Goal: Information Seeking & Learning: Check status

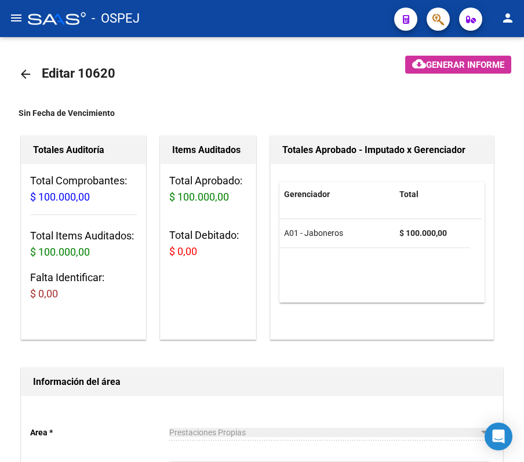
scroll to position [0, 1217]
click at [21, 88] on mat-toolbar-row "arrow_back Editar 10620" at bounding box center [189, 74] width 341 height 37
click at [21, 79] on mat-icon "arrow_back" at bounding box center [26, 74] width 14 height 14
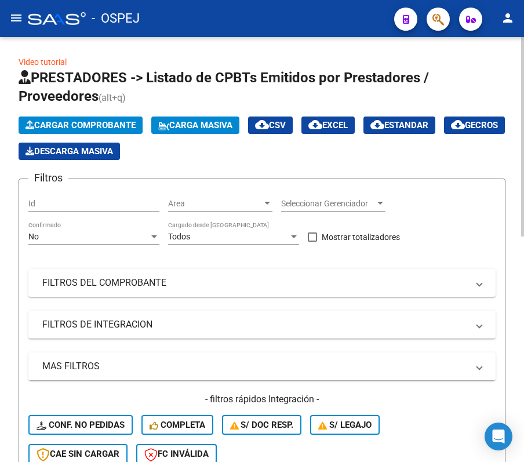
click at [136, 244] on div "No Confirmado" at bounding box center [93, 232] width 131 height 23
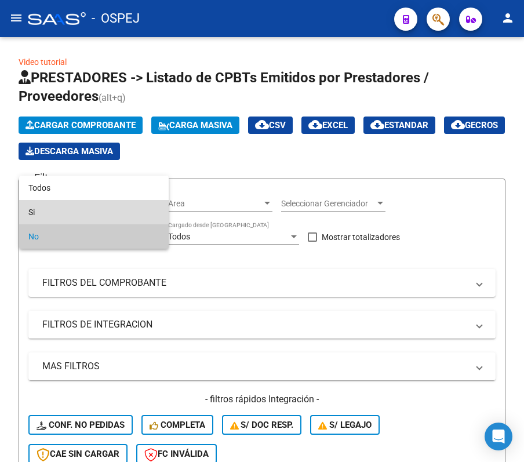
click at [121, 200] on span "Si" at bounding box center [93, 212] width 131 height 24
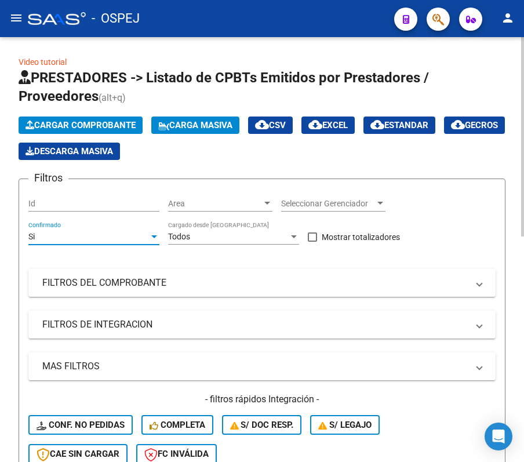
click at [119, 241] on div "Si" at bounding box center [88, 237] width 121 height 10
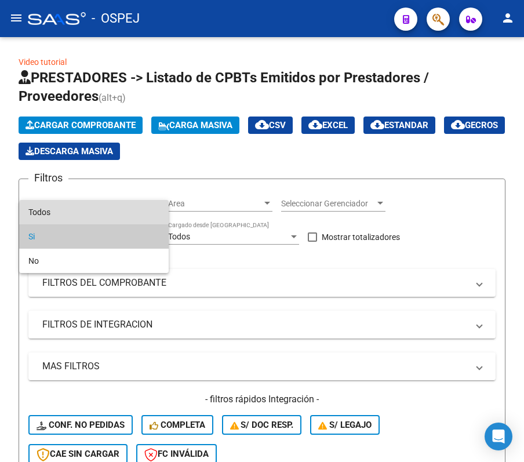
click at [110, 213] on span "Todos" at bounding box center [93, 212] width 131 height 24
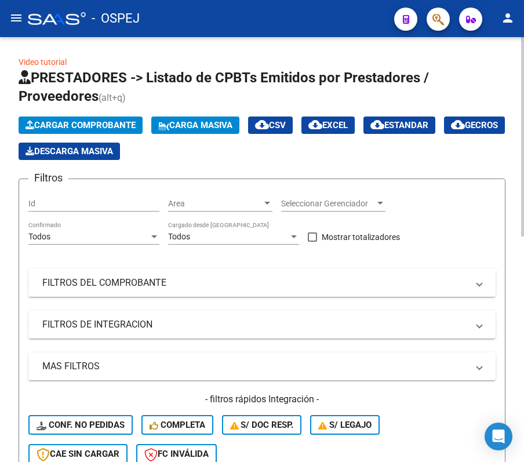
click at [110, 271] on mat-expansion-panel-header "FILTROS DEL COMPROBANTE" at bounding box center [261, 283] width 467 height 28
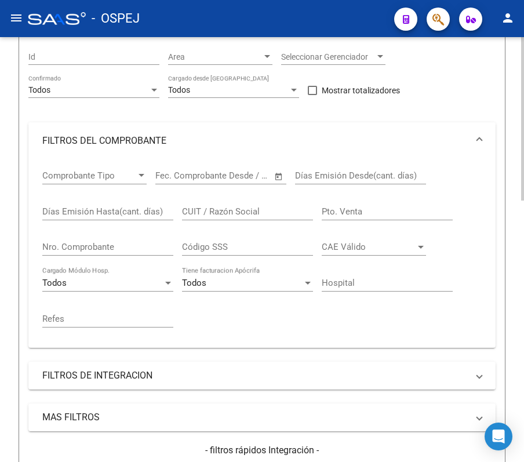
scroll to position [154, 0]
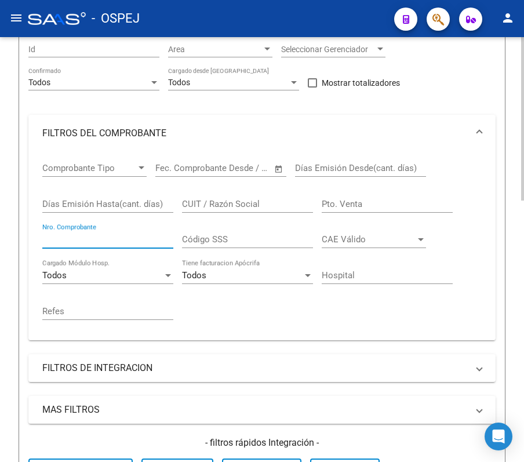
click at [110, 238] on input "Nro. Comprobante" at bounding box center [107, 239] width 131 height 10
type input "5734"
click at [19, 135] on form "Filtros Id Area Area Seleccionar Gerenciador Seleccionar Gerenciador Todos Conf…" at bounding box center [262, 285] width 487 height 522
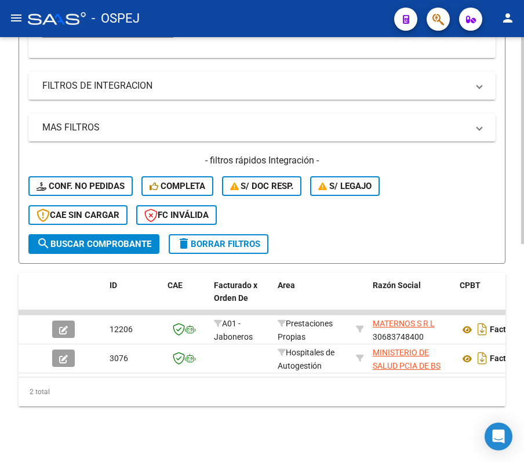
scroll to position [370, 0]
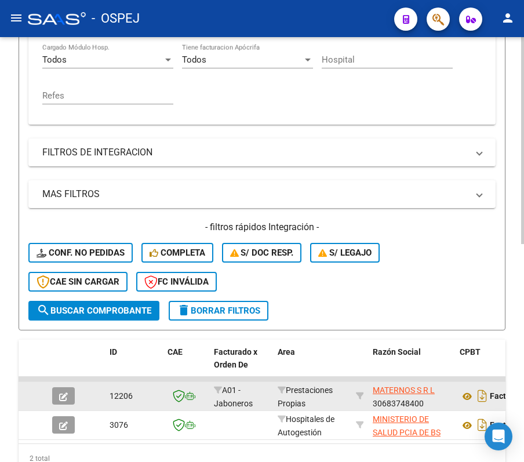
click at [68, 393] on button "button" at bounding box center [63, 395] width 23 height 17
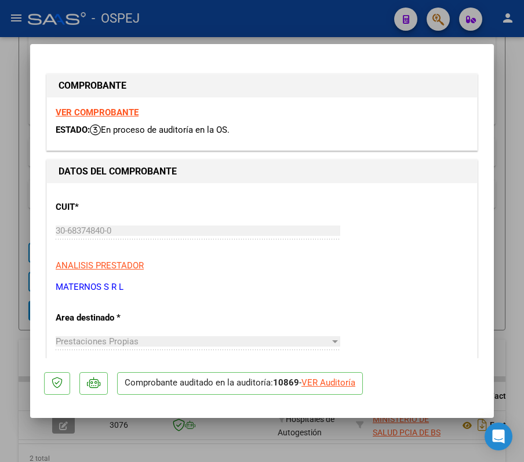
click at [348, 377] on div "VER Auditoría" at bounding box center [328, 382] width 54 height 13
type input "$ 0,00"
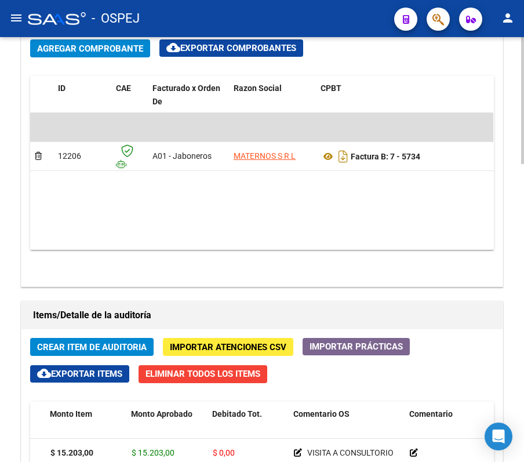
scroll to position [608, 0]
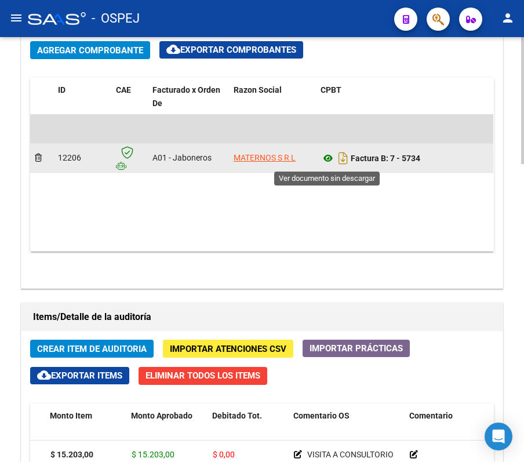
click at [330, 161] on icon at bounding box center [327, 158] width 15 height 14
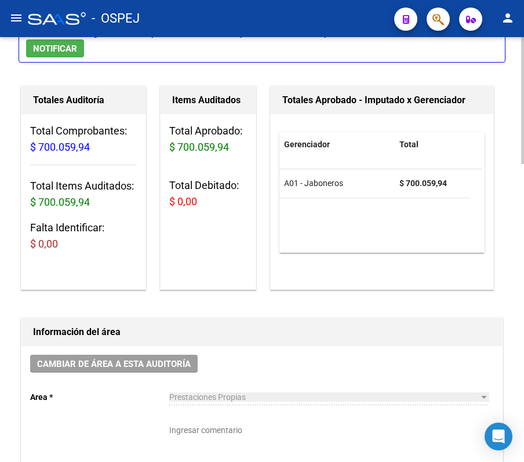
scroll to position [0, 0]
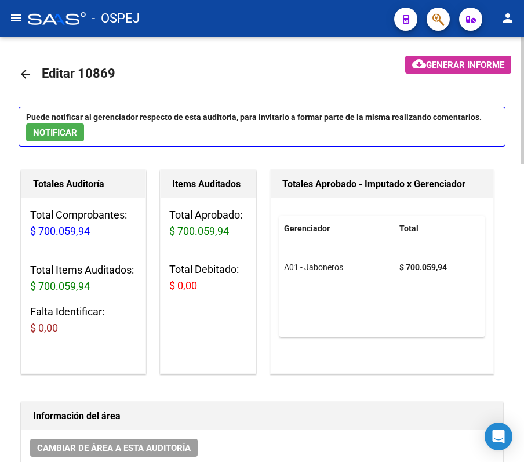
click at [24, 92] on mat-toolbar-row "arrow_back Editar 10869" at bounding box center [189, 74] width 341 height 37
click at [24, 79] on mat-icon "arrow_back" at bounding box center [26, 74] width 14 height 14
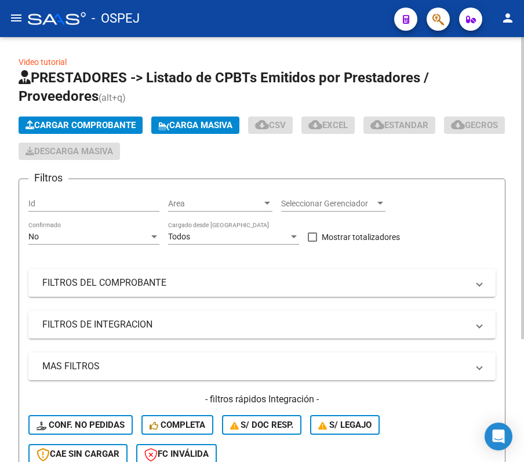
click at [149, 223] on div "No Confirmado" at bounding box center [93, 232] width 131 height 23
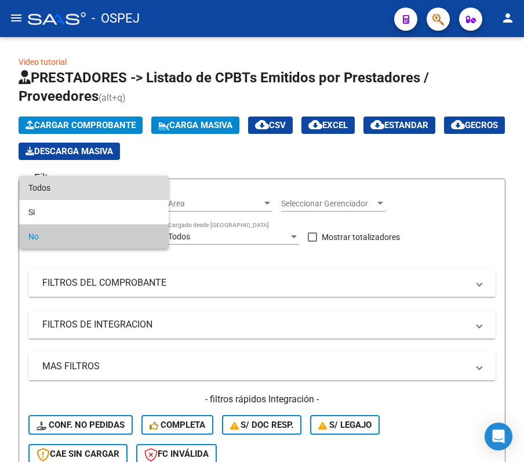
click at [112, 189] on span "Todos" at bounding box center [93, 188] width 131 height 24
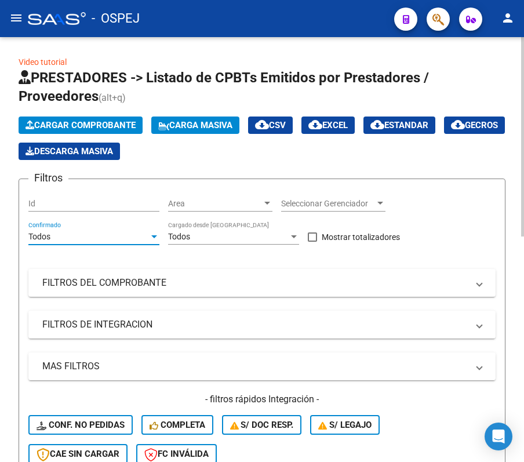
click at [104, 297] on div "Filtros Id Area Area Seleccionar Gerenciador Seleccionar Gerenciador Todos Conf…" at bounding box center [261, 330] width 467 height 285
click at [102, 293] on mat-expansion-panel-header "FILTROS DEL COMPROBANTE" at bounding box center [261, 283] width 467 height 28
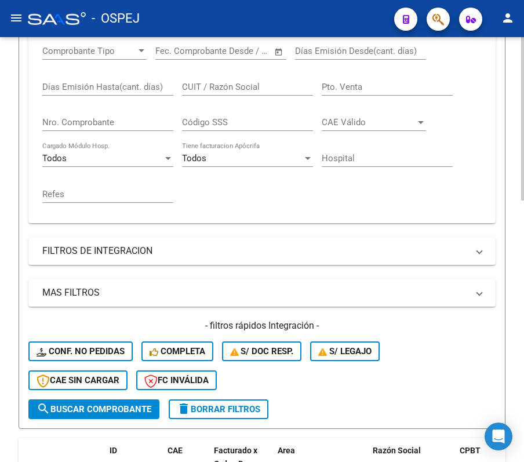
scroll to position [309, 0]
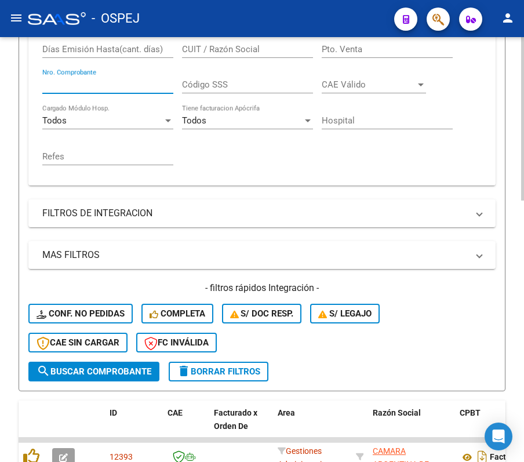
click at [107, 85] on input "Nro. Comprobante" at bounding box center [107, 84] width 131 height 10
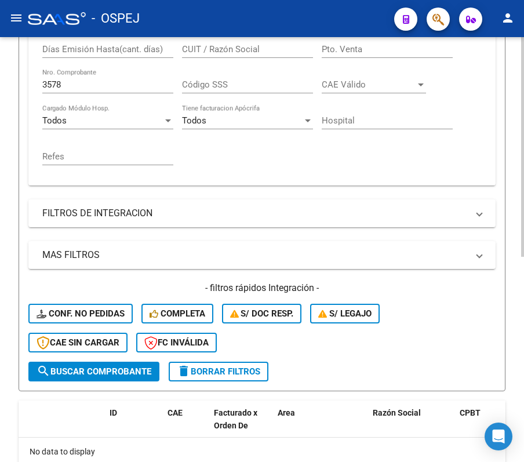
click at [23, 181] on form "Filtros Id Area Area Seleccionar Gerenciador Seleccionar Gerenciador Todos Conf…" at bounding box center [262, 131] width 487 height 522
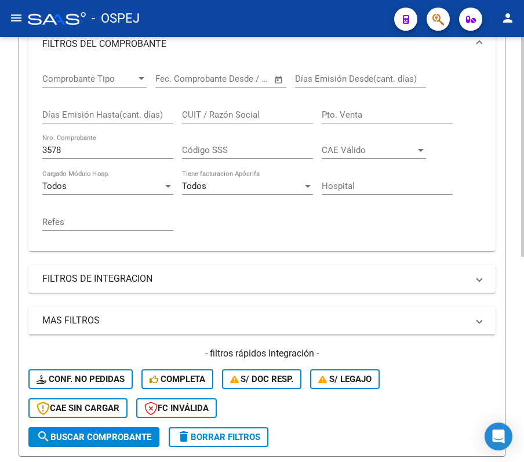
scroll to position [242, 0]
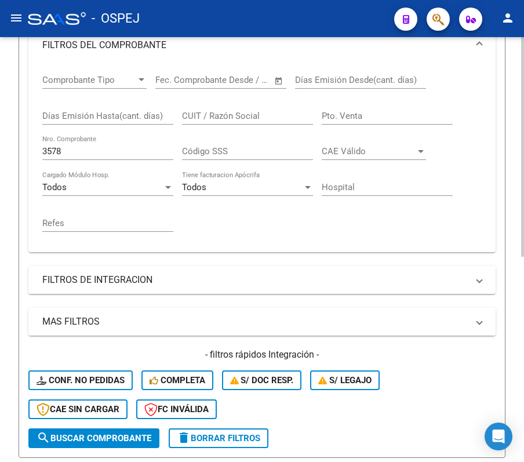
click at [81, 160] on div "3578 Nro. Comprobante" at bounding box center [107, 147] width 131 height 25
click at [73, 144] on div "3578 Nro. Comprobante" at bounding box center [107, 147] width 131 height 25
click at [139, 158] on div "3578 Nro. Comprobante" at bounding box center [107, 147] width 131 height 25
click at [130, 151] on input "3578" at bounding box center [107, 151] width 131 height 10
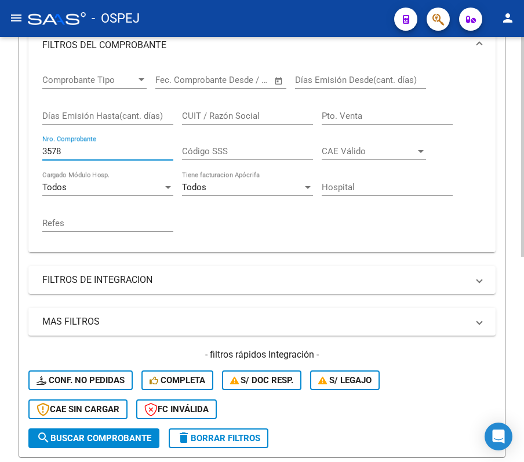
click at [130, 151] on input "3578" at bounding box center [107, 151] width 131 height 10
click at [112, 154] on input "3578" at bounding box center [107, 151] width 131 height 10
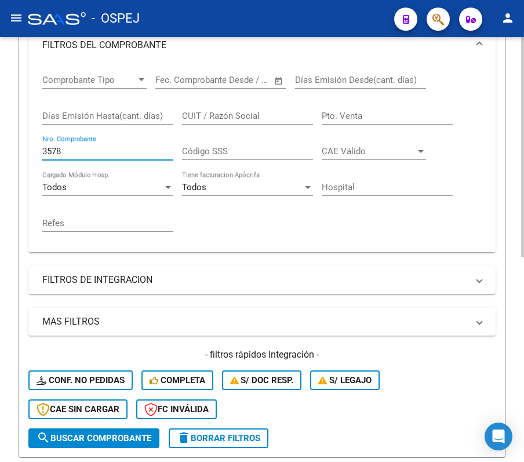
click at [112, 154] on input "3578" at bounding box center [107, 151] width 131 height 10
type input "15235"
click at [21, 143] on form "Filtros Id Area Area Seleccionar Gerenciador Seleccionar Gerenciador Todos Conf…" at bounding box center [262, 197] width 487 height 522
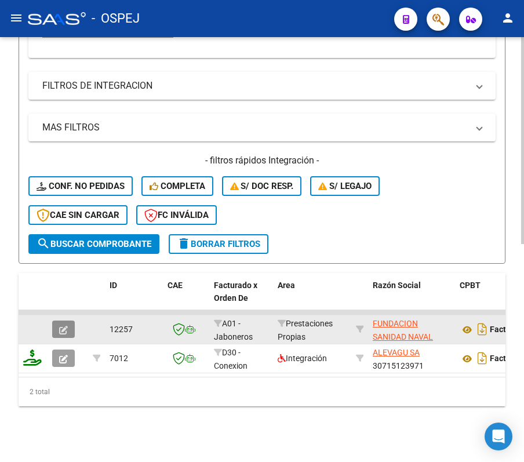
click at [68, 320] on button "button" at bounding box center [63, 328] width 23 height 17
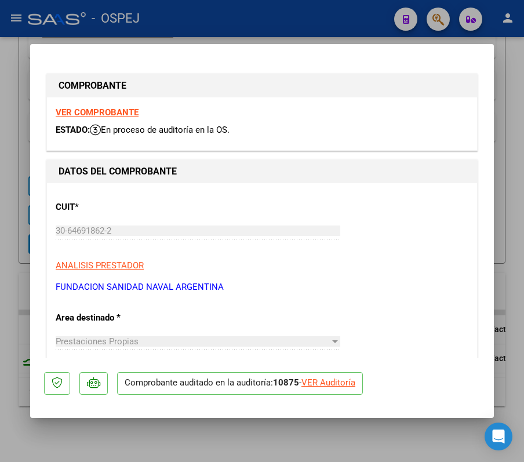
click at [355, 378] on div "VER Auditoría" at bounding box center [328, 382] width 54 height 13
type input "$ 0,00"
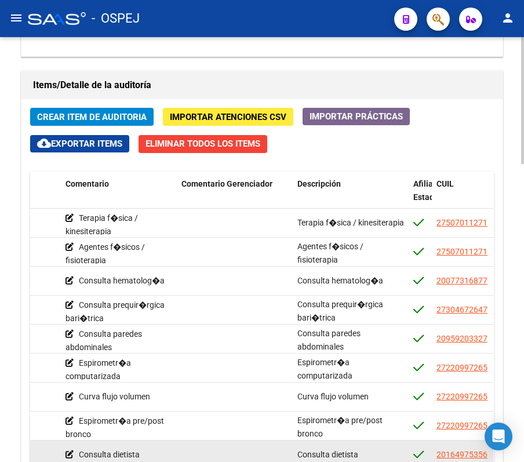
scroll to position [763, 0]
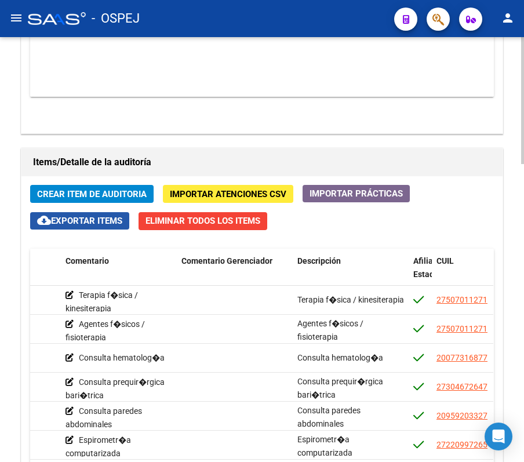
click at [75, 217] on span "cloud_download Exportar Items" at bounding box center [79, 221] width 85 height 10
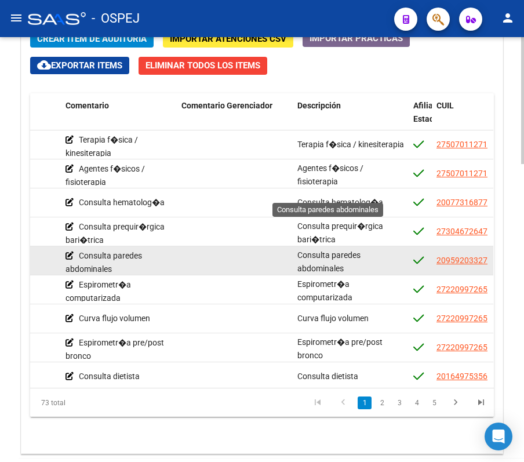
scroll to position [917, 0]
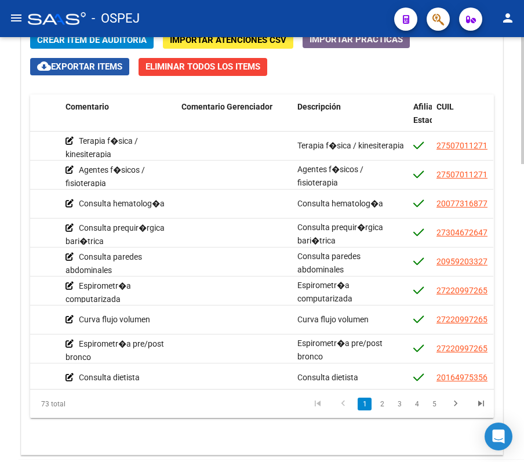
click at [118, 66] on span "cloud_download Exportar Items" at bounding box center [79, 66] width 85 height 10
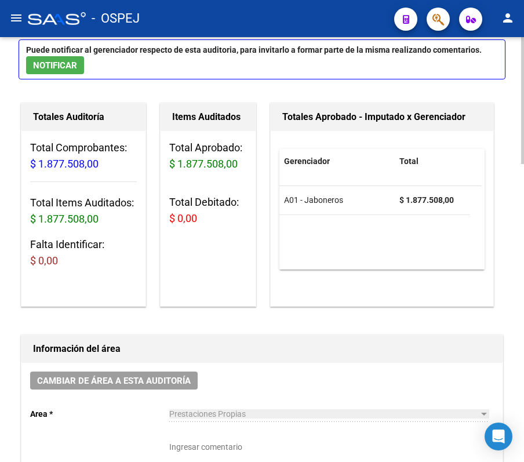
scroll to position [0, 0]
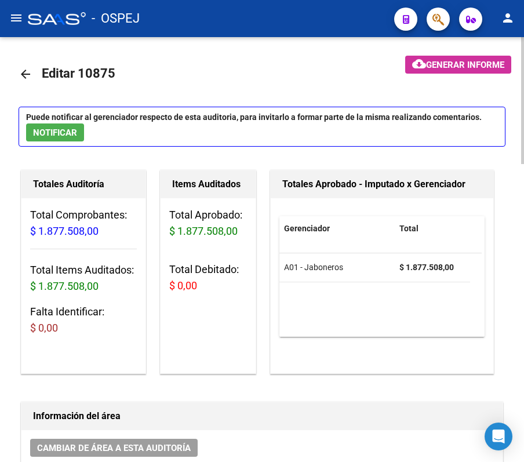
click at [30, 78] on mat-icon "arrow_back" at bounding box center [26, 74] width 14 height 14
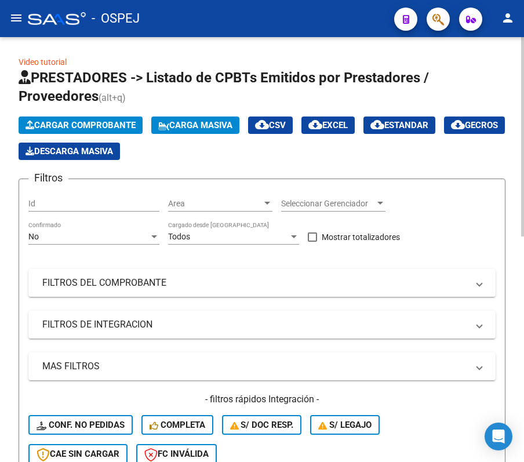
click at [78, 230] on div "No Confirmado" at bounding box center [93, 232] width 131 height 23
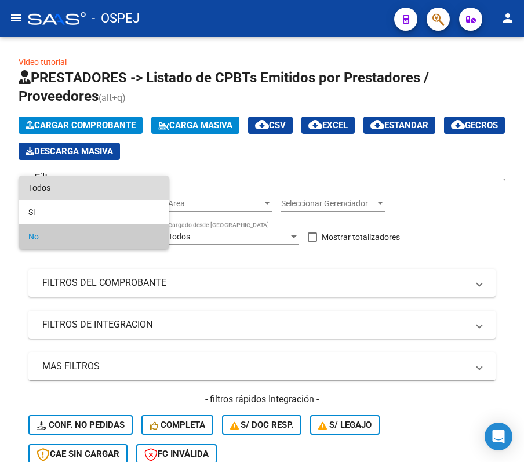
click at [77, 197] on span "Todos" at bounding box center [93, 188] width 131 height 24
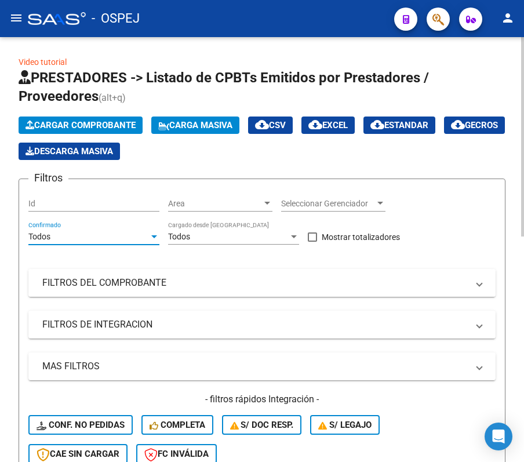
click at [103, 294] on mat-expansion-panel-header "FILTROS DEL COMPROBANTE" at bounding box center [261, 283] width 467 height 28
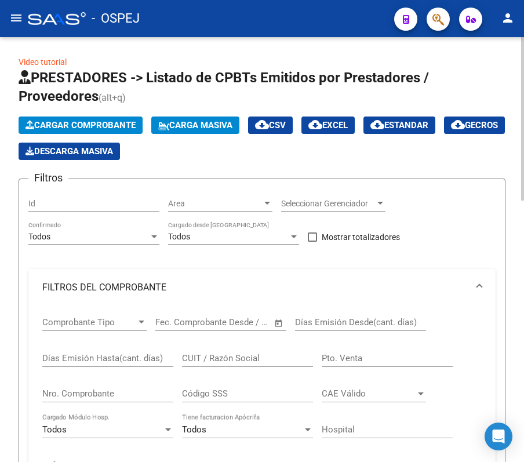
click at [122, 392] on input "Nro. Comprobante" at bounding box center [107, 393] width 131 height 10
type input "9167"
click at [10, 99] on div "Video tutorial PRESTADORES -> Listado de CPBTs Emitidos por Prestadores / Prove…" at bounding box center [262, 453] width 524 height 832
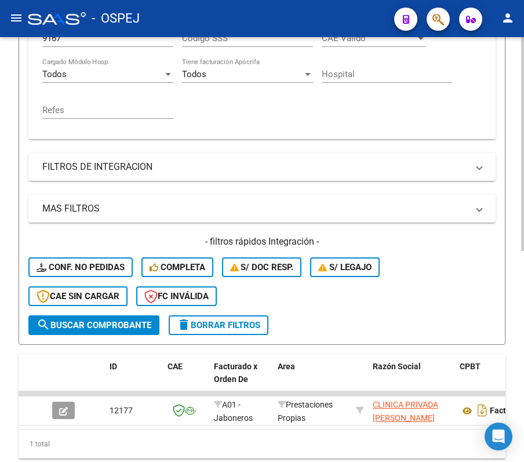
scroll to position [418, 0]
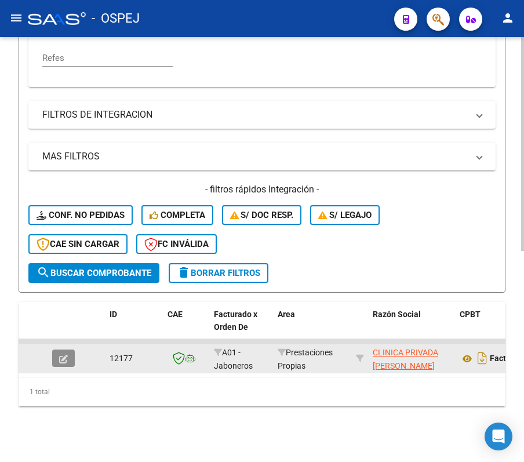
click at [70, 349] on button "button" at bounding box center [63, 357] width 23 height 17
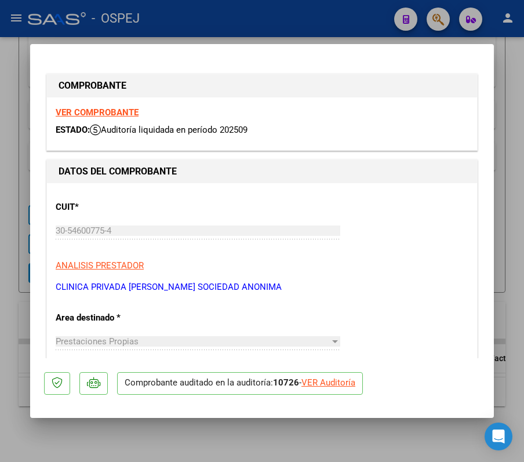
click at [346, 384] on div "VER Auditoría" at bounding box center [328, 382] width 54 height 13
type input "$ 0,00"
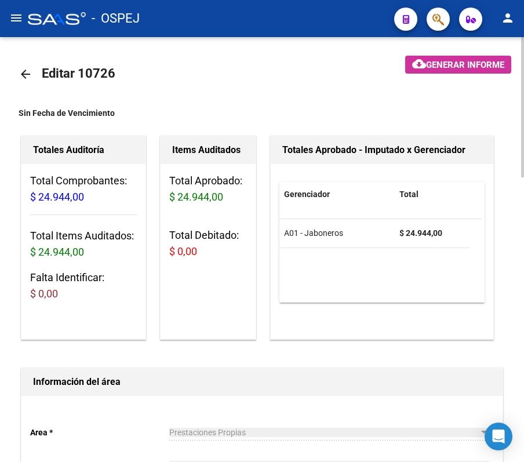
click at [30, 73] on mat-icon "arrow_back" at bounding box center [26, 74] width 14 height 14
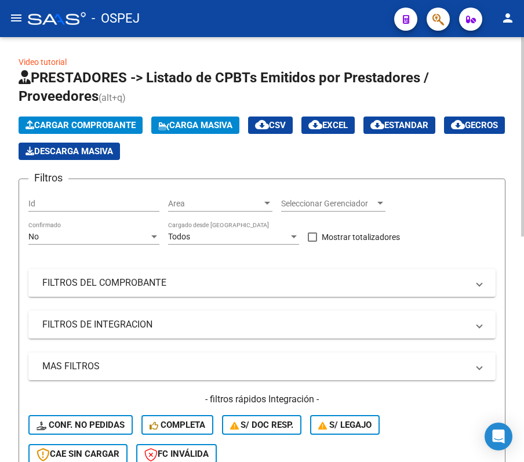
click at [160, 235] on app-bool-drop-down "No Confirmado" at bounding box center [98, 236] width 140 height 9
click at [149, 227] on div "No Confirmado" at bounding box center [93, 232] width 131 height 23
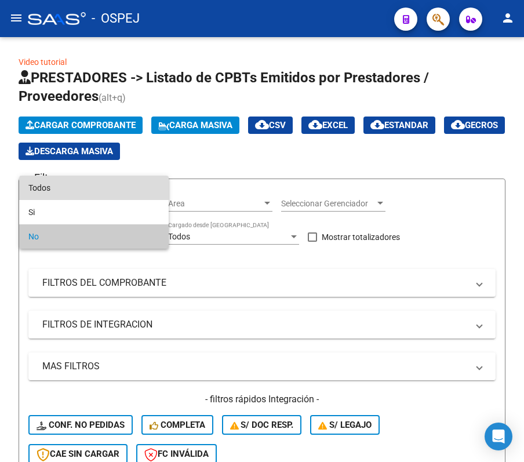
click at [139, 195] on span "Todos" at bounding box center [93, 188] width 131 height 24
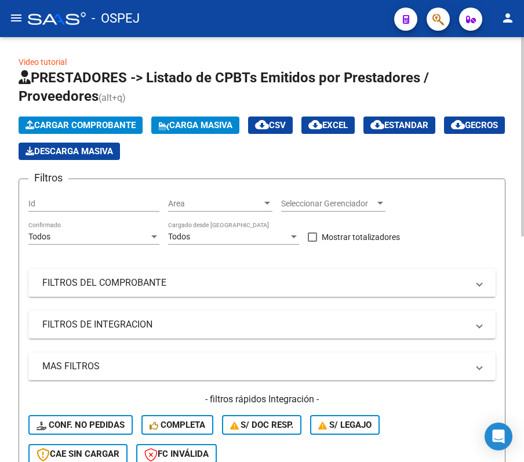
click at [121, 287] on mat-panel-title "FILTROS DEL COMPROBANTE" at bounding box center [254, 282] width 425 height 13
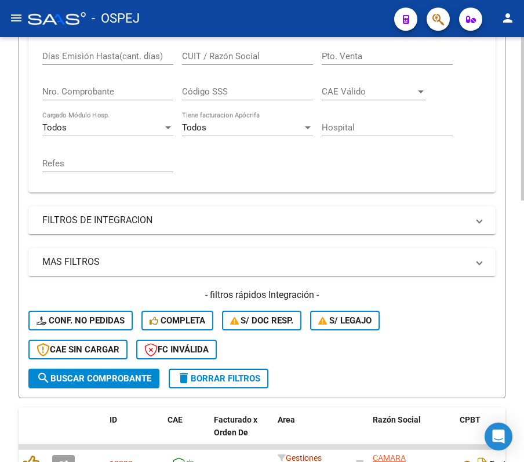
scroll to position [309, 0]
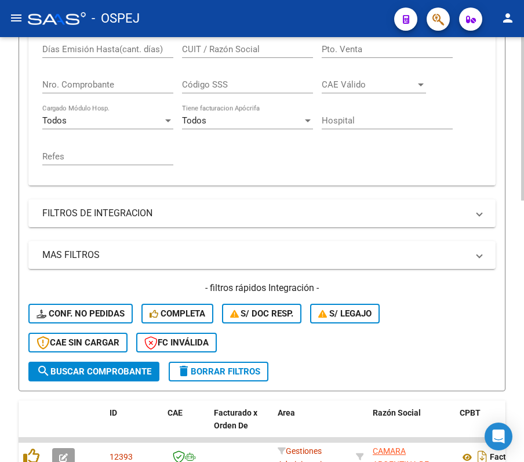
click at [71, 92] on div "Nro. Comprobante" at bounding box center [107, 80] width 131 height 25
click at [72, 87] on input "Nro. Comprobante" at bounding box center [107, 84] width 131 height 10
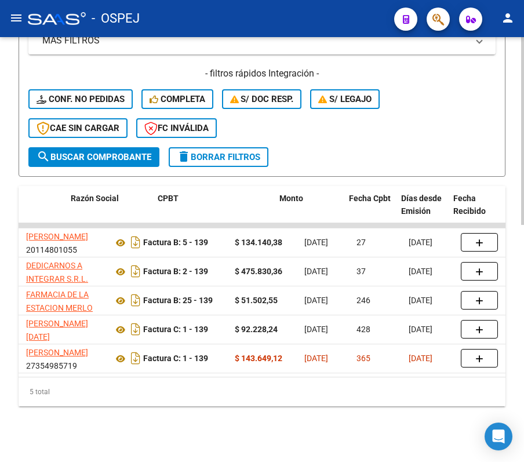
scroll to position [0, 0]
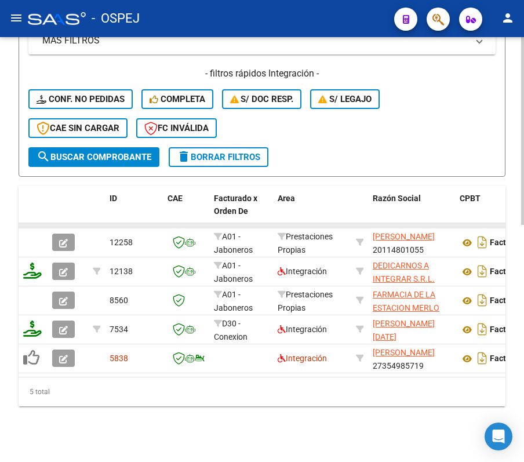
type input "139"
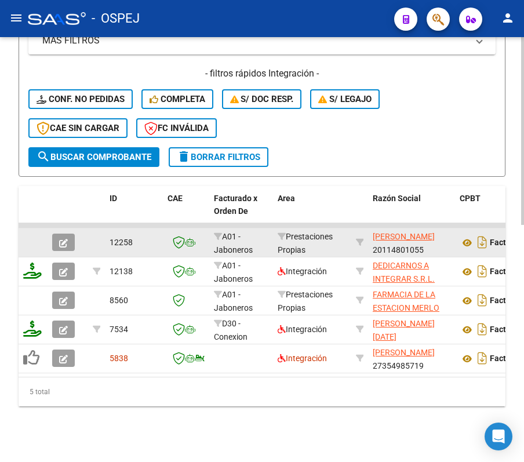
drag, startPoint x: 59, startPoint y: 210, endPoint x: 60, endPoint y: 217, distance: 7.1
click at [60, 223] on datatable-body-cell at bounding box center [68, 225] width 41 height 5
click at [60, 228] on datatable-body-cell at bounding box center [68, 242] width 41 height 28
click at [64, 234] on button "button" at bounding box center [63, 242] width 23 height 17
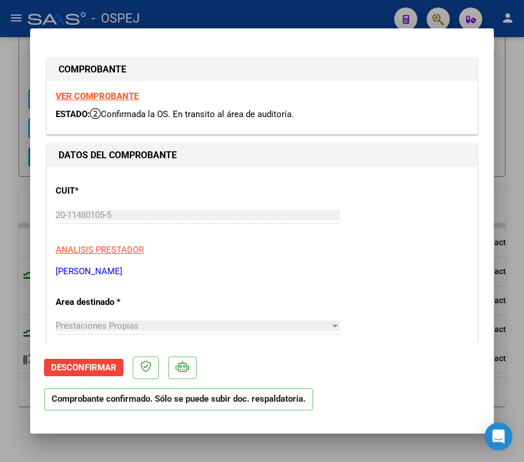
click at [82, 100] on strong "VER COMPROBANTE" at bounding box center [97, 96] width 83 height 10
click at [118, 94] on strong "VER COMPROBANTE" at bounding box center [97, 96] width 83 height 10
click at [176, 14] on div at bounding box center [262, 231] width 524 height 462
type input "$ 0,00"
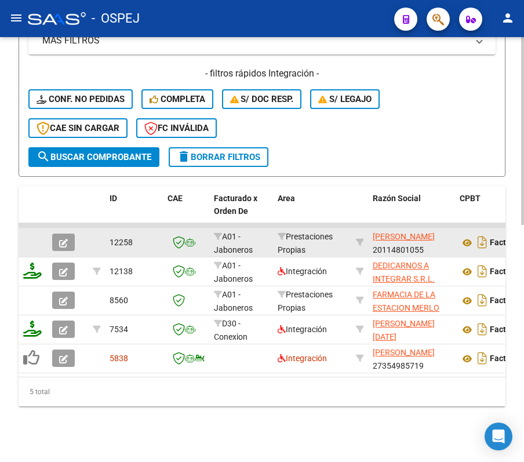
click at [59, 237] on button "button" at bounding box center [63, 242] width 23 height 17
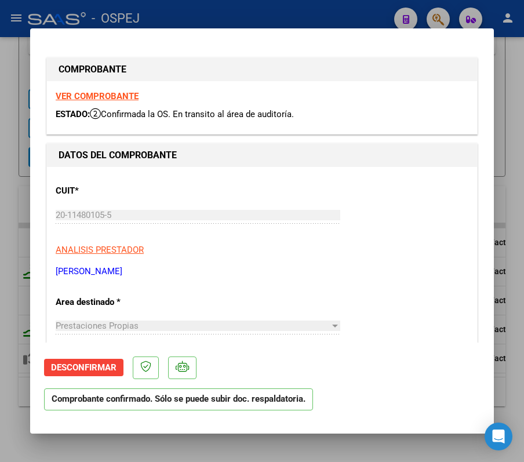
click at [109, 242] on div "CUIT * 20-11480105-5 Ingresar CUIT ANALISIS PRESTADOR [PERSON_NAME] [PERSON_NAM…" at bounding box center [262, 227] width 413 height 102
click at [207, 6] on div at bounding box center [262, 231] width 524 height 462
type input "$ 0,00"
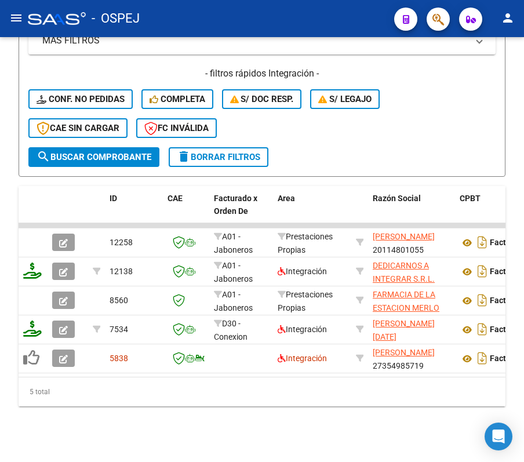
scroll to position [534, 0]
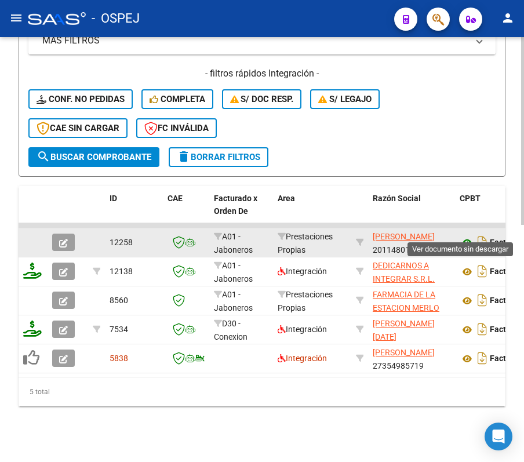
click at [471, 236] on icon at bounding box center [467, 243] width 15 height 14
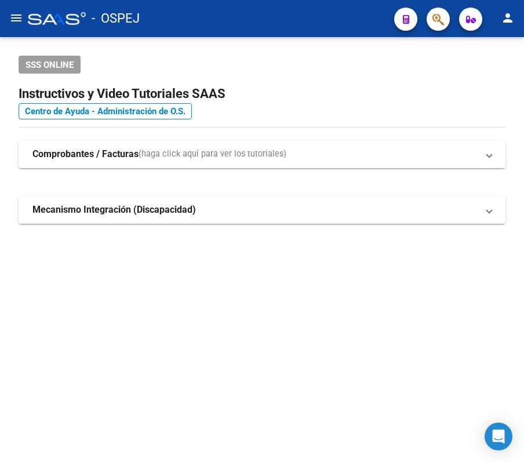
click at [17, 22] on mat-icon "menu" at bounding box center [16, 18] width 14 height 14
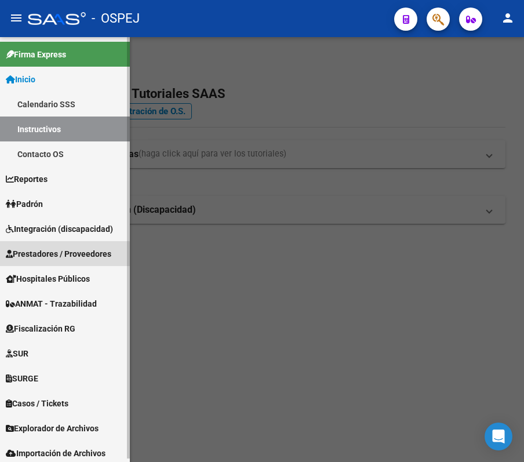
click at [57, 260] on link "Prestadores / Proveedores" at bounding box center [65, 253] width 130 height 25
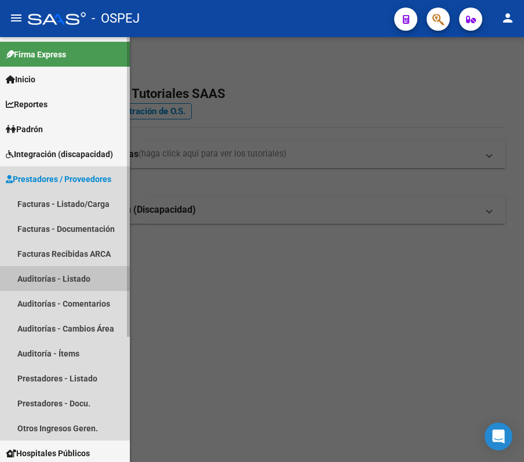
click at [31, 283] on link "Auditorías - Listado" at bounding box center [65, 278] width 130 height 25
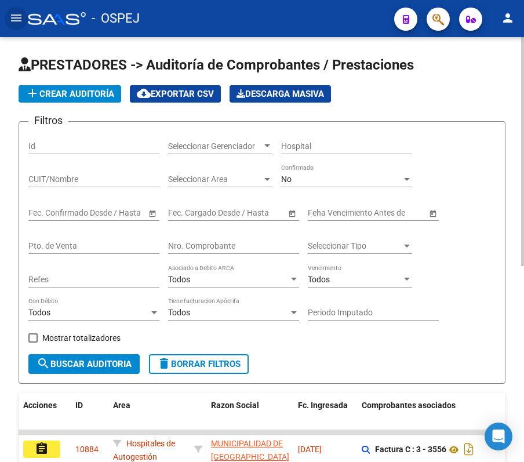
click at [293, 186] on div "No Confirmado" at bounding box center [346, 175] width 131 height 23
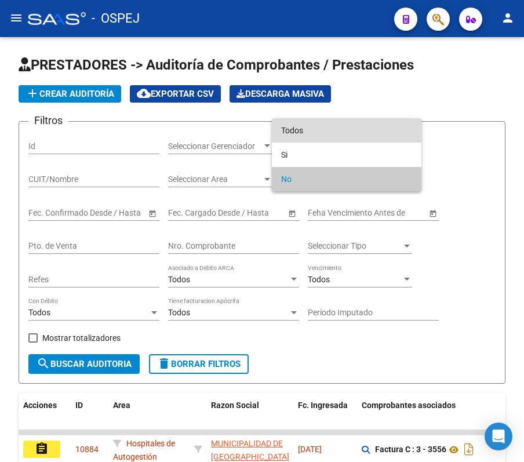
click at [318, 131] on span "Todos" at bounding box center [346, 130] width 131 height 24
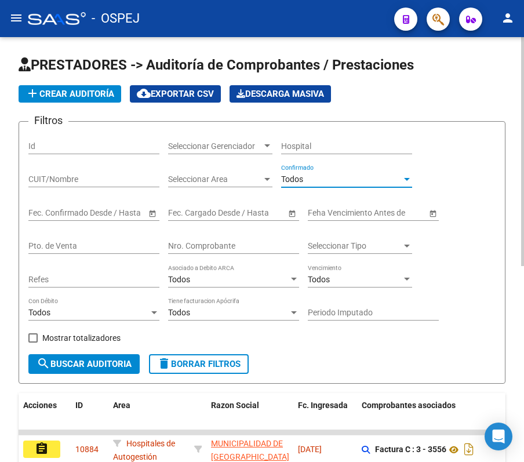
click at [260, 250] on input "Nro. Comprobante" at bounding box center [233, 246] width 131 height 10
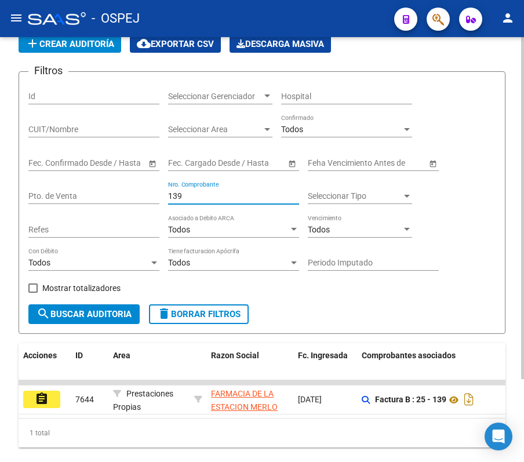
scroll to position [103, 0]
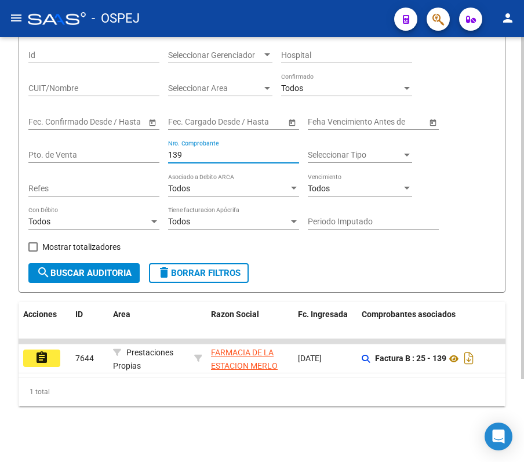
click at [363, 83] on div "Todos" at bounding box center [341, 88] width 121 height 10
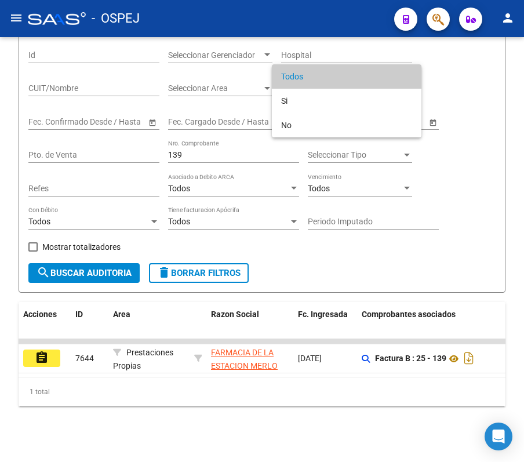
click at [453, 70] on div at bounding box center [262, 231] width 524 height 462
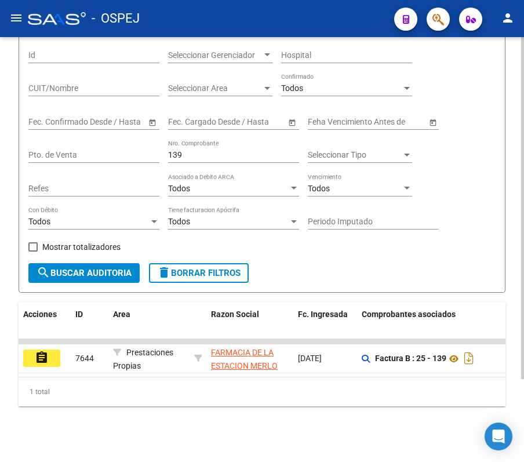
click at [234, 140] on div "139 Nro. Comprobante" at bounding box center [233, 151] width 131 height 23
click at [239, 150] on input "139" at bounding box center [233, 155] width 131 height 10
type input "138"
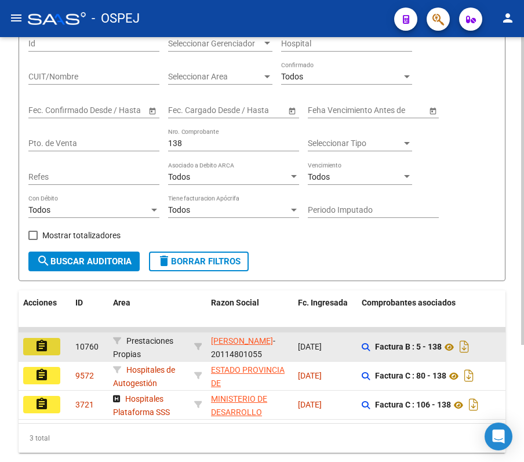
click at [42, 342] on mat-icon "assignment" at bounding box center [42, 346] width 14 height 14
